Goal: Information Seeking & Learning: Learn about a topic

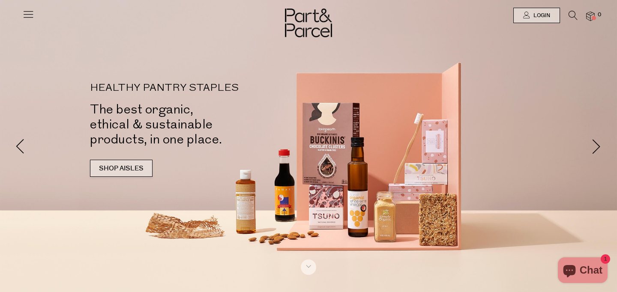
click at [113, 172] on link "SHOP AISLES" at bounding box center [121, 168] width 63 height 17
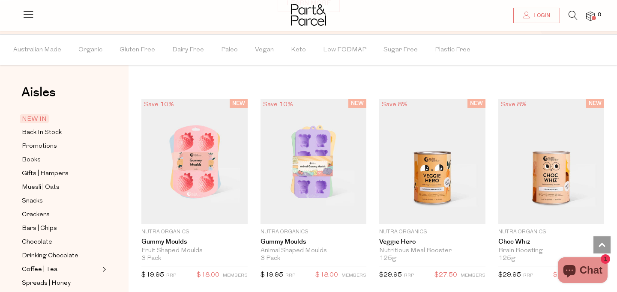
scroll to position [631, 0]
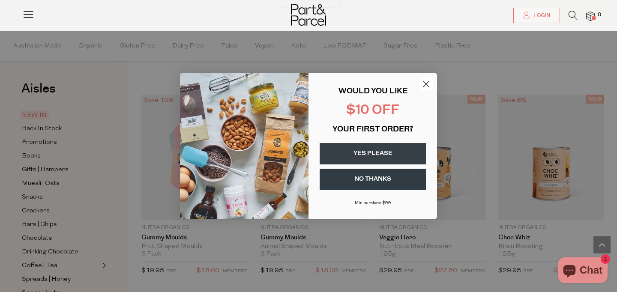
click at [427, 84] on circle "Close dialog" at bounding box center [426, 84] width 14 height 14
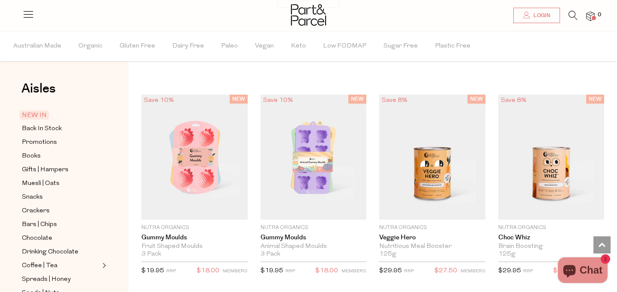
click at [24, 12] on icon at bounding box center [28, 14] width 12 height 12
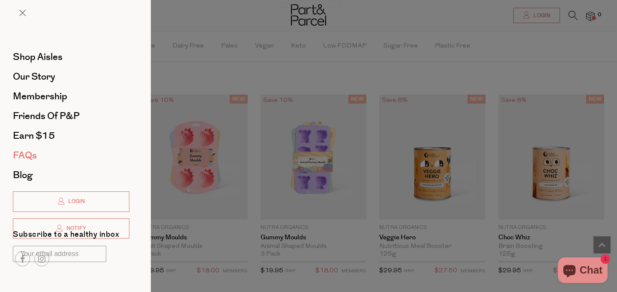
click at [22, 156] on span "FAQs" at bounding box center [25, 156] width 24 height 14
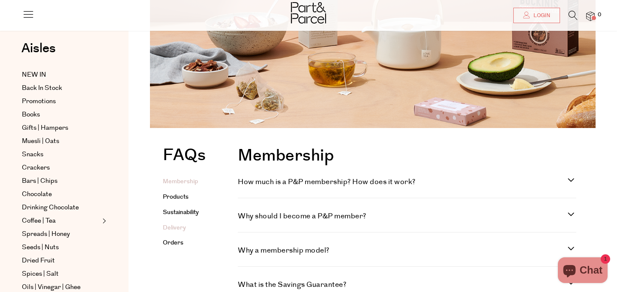
click at [179, 228] on link "Delivery" at bounding box center [174, 228] width 23 height 9
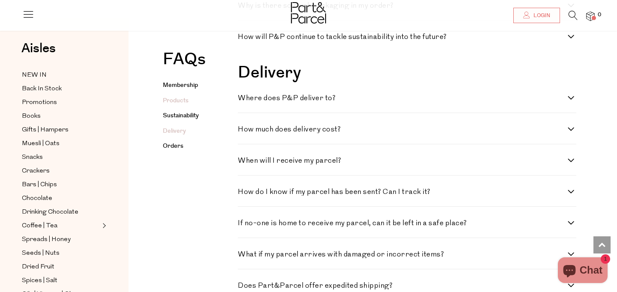
scroll to position [1012, 0]
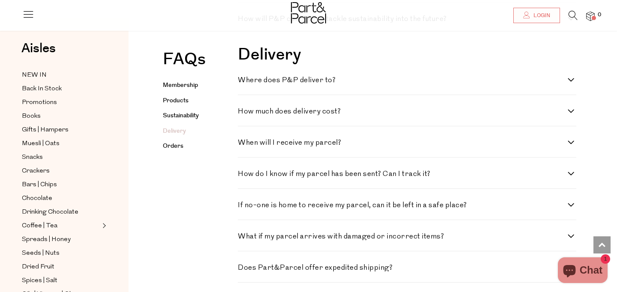
click at [340, 93] on div "Where does P&P deliver to? From treehouse to cave mouth, we aim to deliver to a…" at bounding box center [407, 79] width 338 height 31
click at [328, 89] on div "Where does P&P deliver to? From treehouse to cave mouth, we aim to deliver to a…" at bounding box center [407, 79] width 338 height 31
click at [328, 84] on h4 "Where does P&P deliver to?" at bounding box center [403, 80] width 330 height 7
click at [243, 82] on to\? "Where does P&P deliver to?" at bounding box center [241, 80] width 6 height 6
checkbox to\? "true"
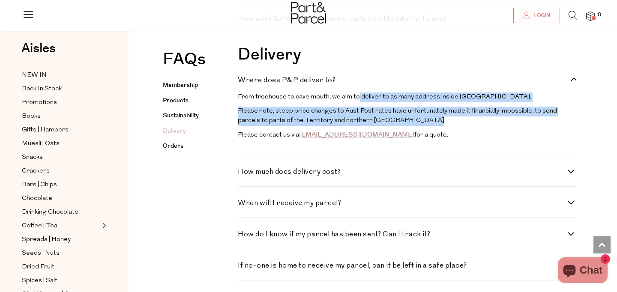
drag, startPoint x: 355, startPoint y: 99, endPoint x: 400, endPoint y: 129, distance: 54.0
click at [400, 129] on div "From treehouse to cave mouth, we aim to deliver to as many address inside Austr…" at bounding box center [407, 119] width 338 height 52
click at [30, 12] on icon at bounding box center [28, 14] width 12 height 12
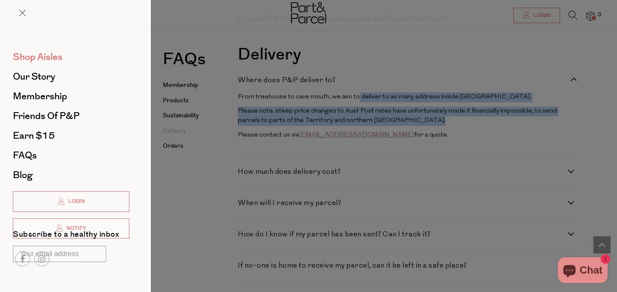
click at [36, 62] on span "Shop Aisles" at bounding box center [38, 57] width 50 height 14
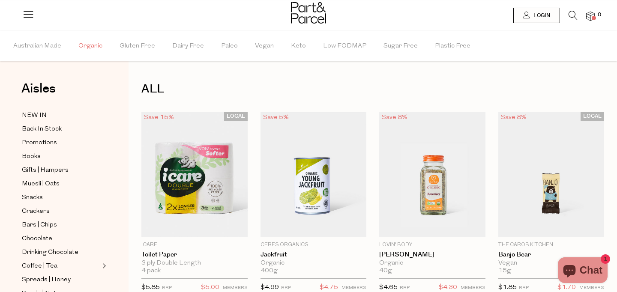
click at [96, 48] on span "Organic" at bounding box center [90, 46] width 24 height 30
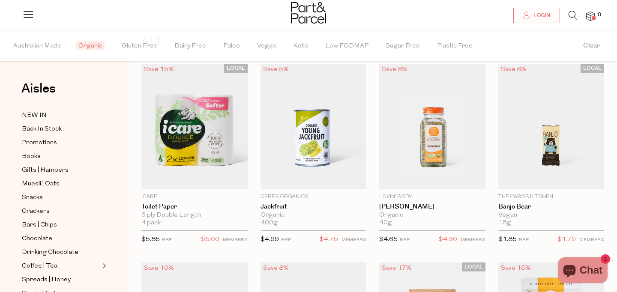
scroll to position [58, 0]
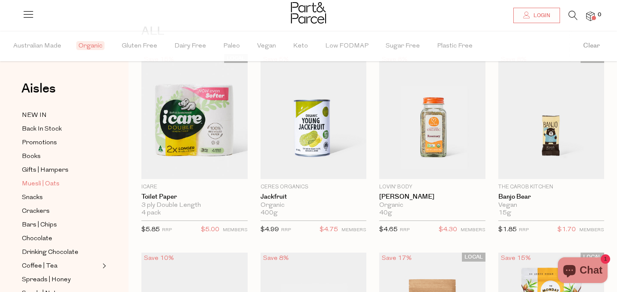
click at [54, 182] on span "Muesli | Oats" at bounding box center [41, 184] width 38 height 10
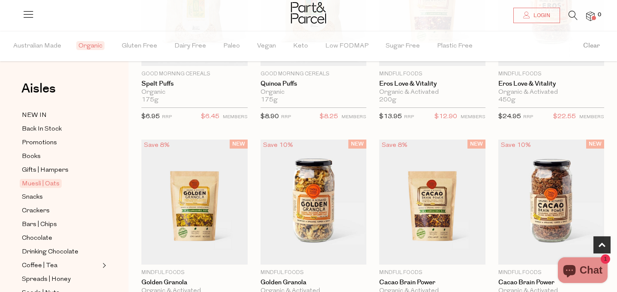
scroll to position [370, 0]
